Goal: Find specific page/section: Find specific page/section

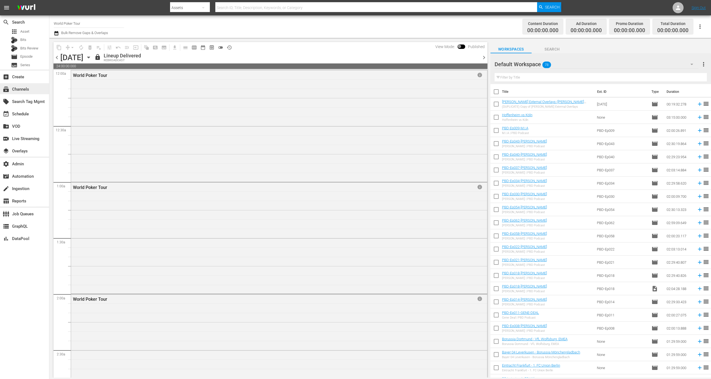
click at [24, 87] on div "subscriptions Channels" at bounding box center [15, 88] width 31 height 5
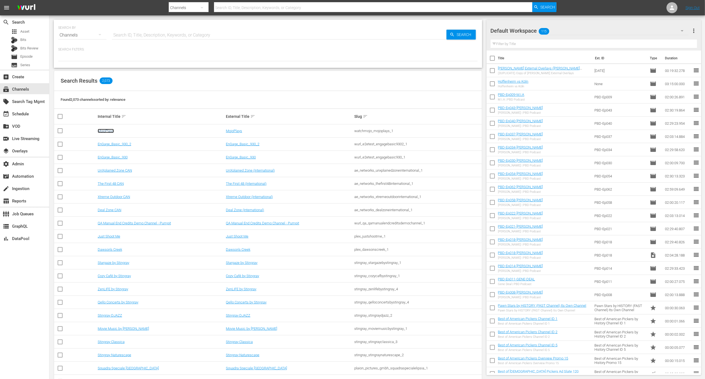
click at [110, 129] on link "MojoPlays" at bounding box center [106, 131] width 16 height 4
